Goal: Download file/media

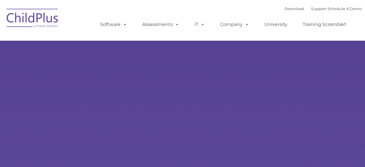
select select "MEDIUM"
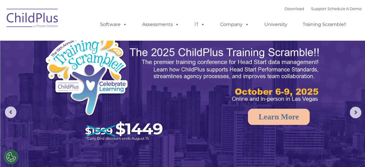
click at [40, 15] on img at bounding box center [33, 19] width 58 height 29
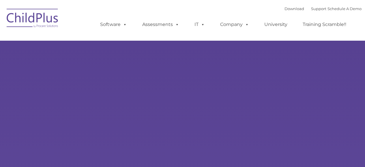
select select "MEDIUM"
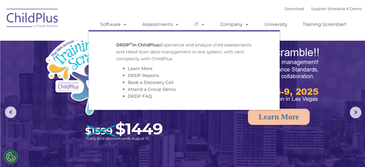
click at [167, 27] on link "Assessments" at bounding box center [161, 25] width 49 height 12
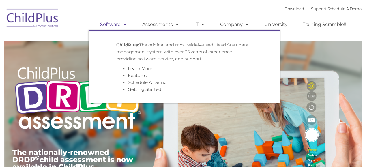
type input ""
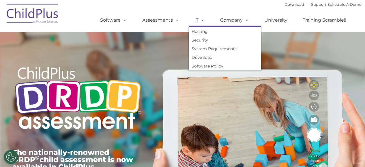
click at [195, 20] on link "IT" at bounding box center [200, 20] width 22 height 12
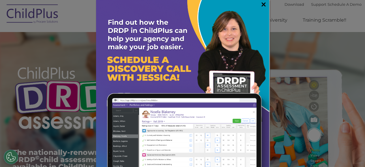
click at [260, 3] on link "×" at bounding box center [263, 4] width 7 height 6
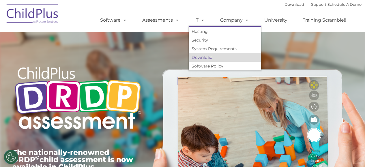
click at [208, 57] on link "Download" at bounding box center [225, 57] width 72 height 9
